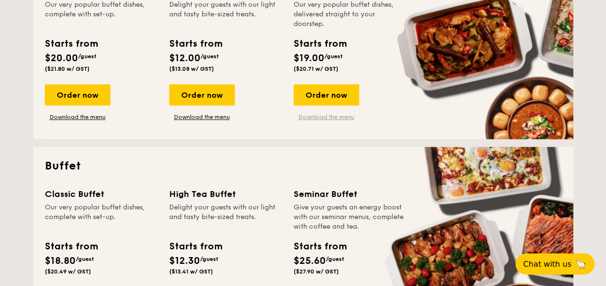
scroll to position [192, 0]
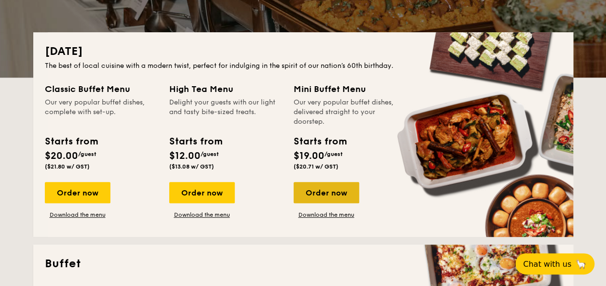
click at [346, 198] on div "Order now" at bounding box center [326, 192] width 66 height 21
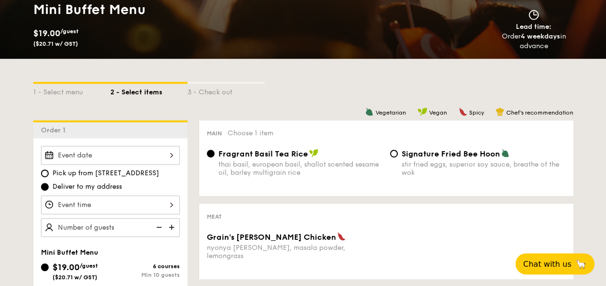
scroll to position [150, 0]
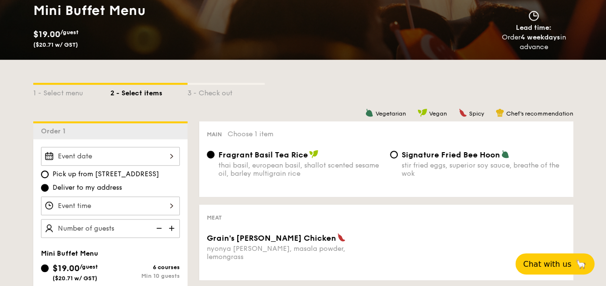
click at [164, 154] on div at bounding box center [110, 156] width 139 height 19
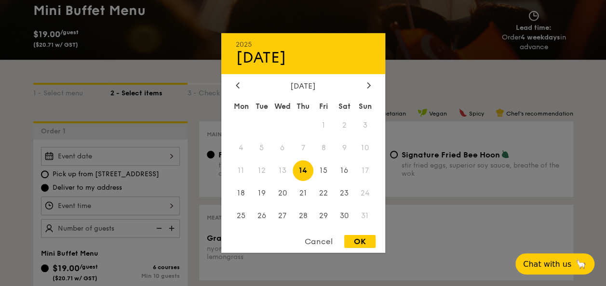
click at [362, 169] on span "17" at bounding box center [365, 170] width 21 height 21
click at [441, 83] on div at bounding box center [303, 143] width 606 height 286
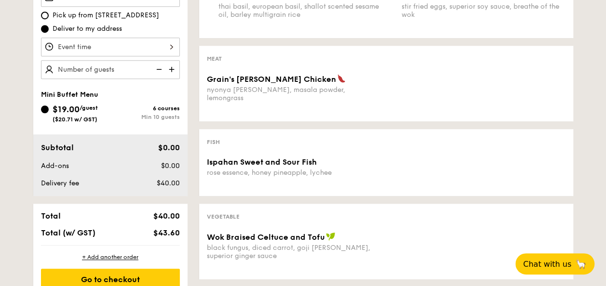
scroll to position [351, 0]
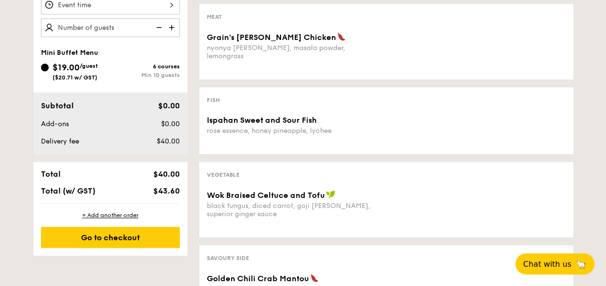
click at [172, 23] on img at bounding box center [172, 27] width 14 height 18
click at [159, 24] on img at bounding box center [158, 27] width 14 height 18
type input "15 guests"
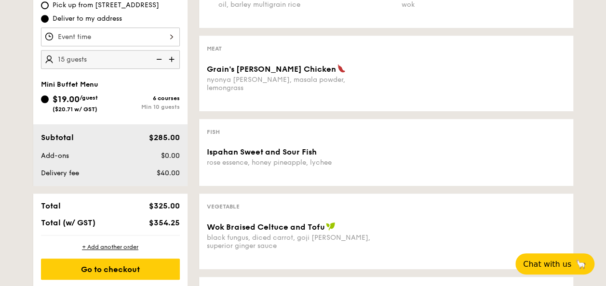
scroll to position [315, 0]
